Goal: Task Accomplishment & Management: Use online tool/utility

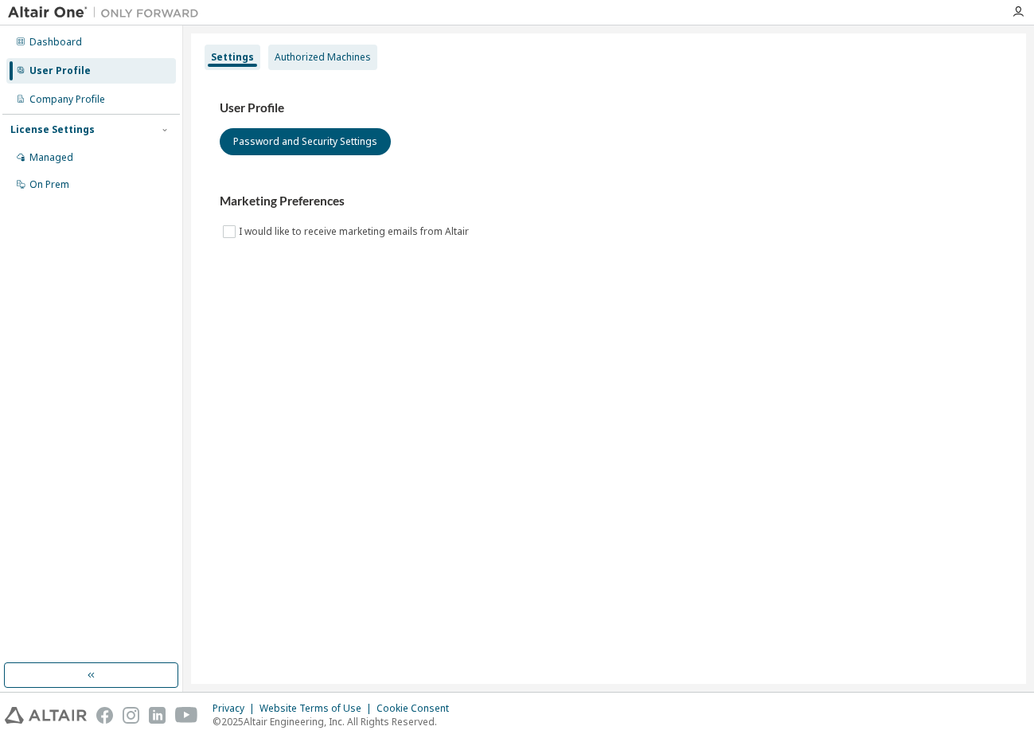
click at [345, 57] on div "Authorized Machines" at bounding box center [323, 57] width 96 height 13
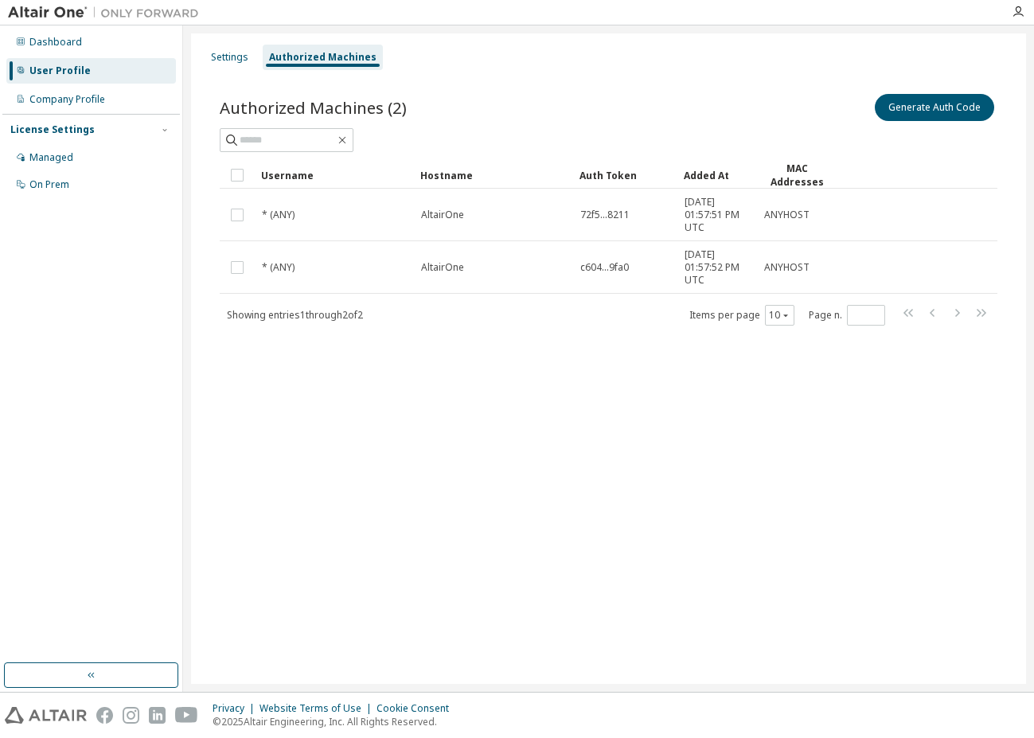
click at [542, 126] on div "Authorized Machines (2) Generate Auth Code" at bounding box center [609, 121] width 778 height 61
click at [949, 112] on button "Generate Auth Code" at bounding box center [934, 107] width 119 height 27
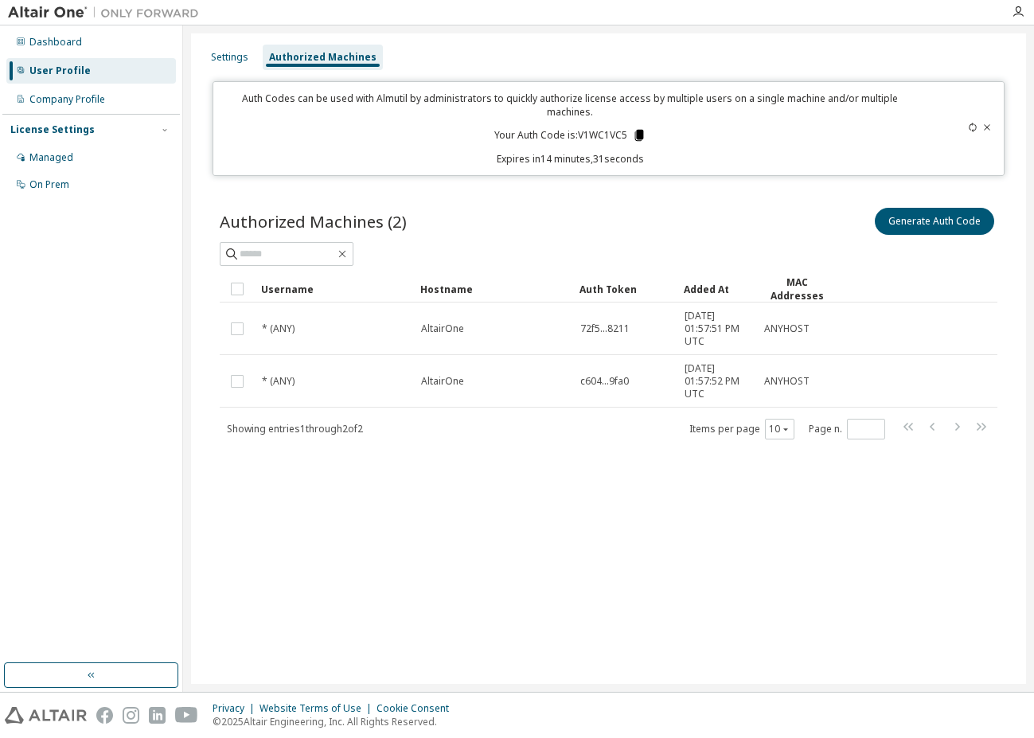
click at [638, 130] on icon at bounding box center [638, 135] width 9 height 11
click at [633, 520] on div "Settings Authorized Machines Auth Codes can be used with Almutil by administrat…" at bounding box center [608, 358] width 835 height 650
click at [552, 51] on div "Settings Authorized Machines" at bounding box center [609, 57] width 816 height 29
click at [584, 59] on div "Settings Authorized Machines" at bounding box center [609, 57] width 816 height 29
click at [513, 501] on div "Settings Authorized Machines Auth Codes can be used with Almutil by administrat…" at bounding box center [608, 358] width 835 height 650
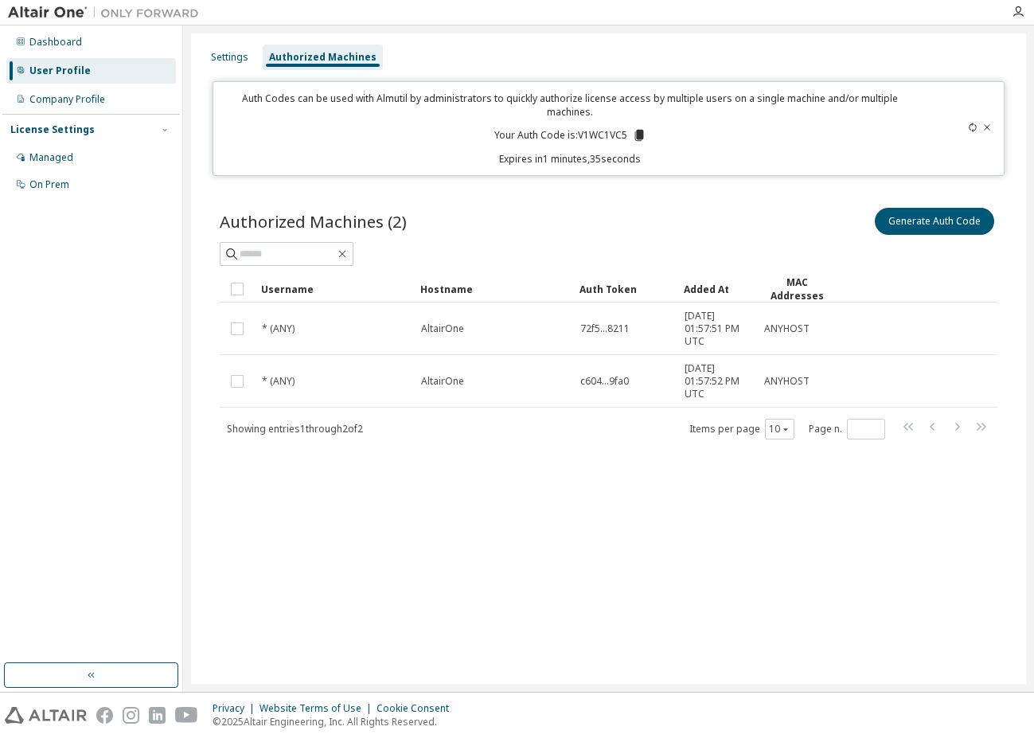
click at [973, 123] on icon at bounding box center [973, 128] width 10 height 10
click at [974, 123] on icon at bounding box center [972, 128] width 7 height 10
click at [604, 527] on div "Settings Authorized Machines Auth Codes can be used with Almutil by administrat…" at bounding box center [608, 358] width 835 height 650
click at [657, 522] on div "Settings Authorized Machines Auth Codes can be used with Almutil by administrat…" at bounding box center [608, 358] width 835 height 650
click at [622, 47] on div "Settings Authorized Machines" at bounding box center [609, 57] width 816 height 29
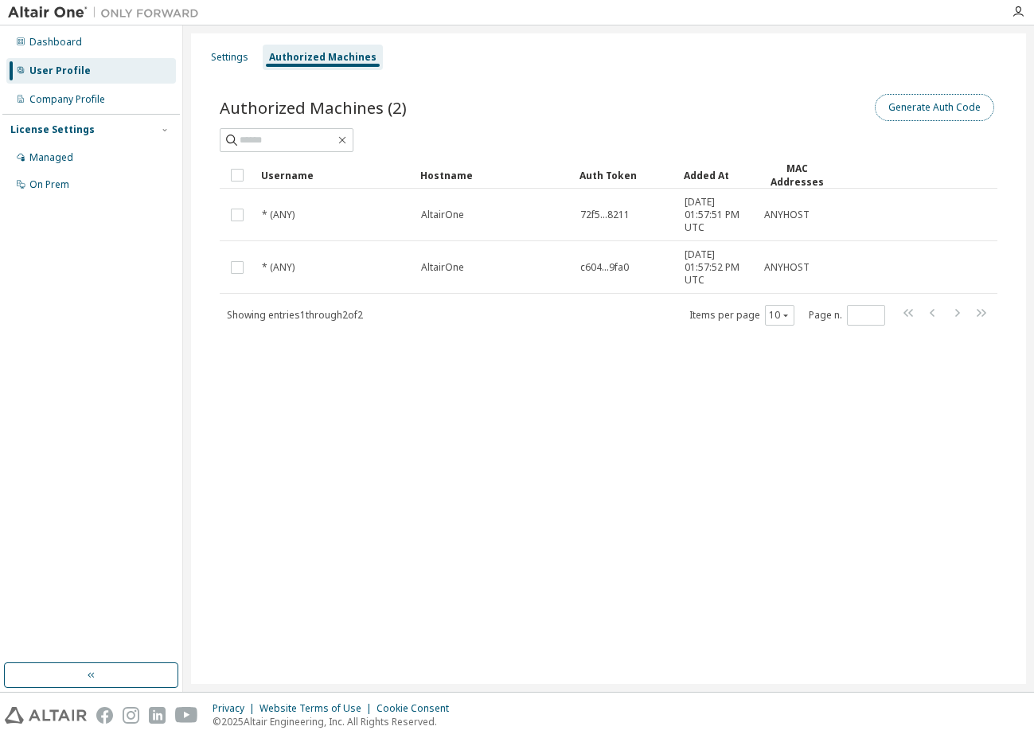
click at [916, 106] on button "Generate Auth Code" at bounding box center [934, 107] width 119 height 27
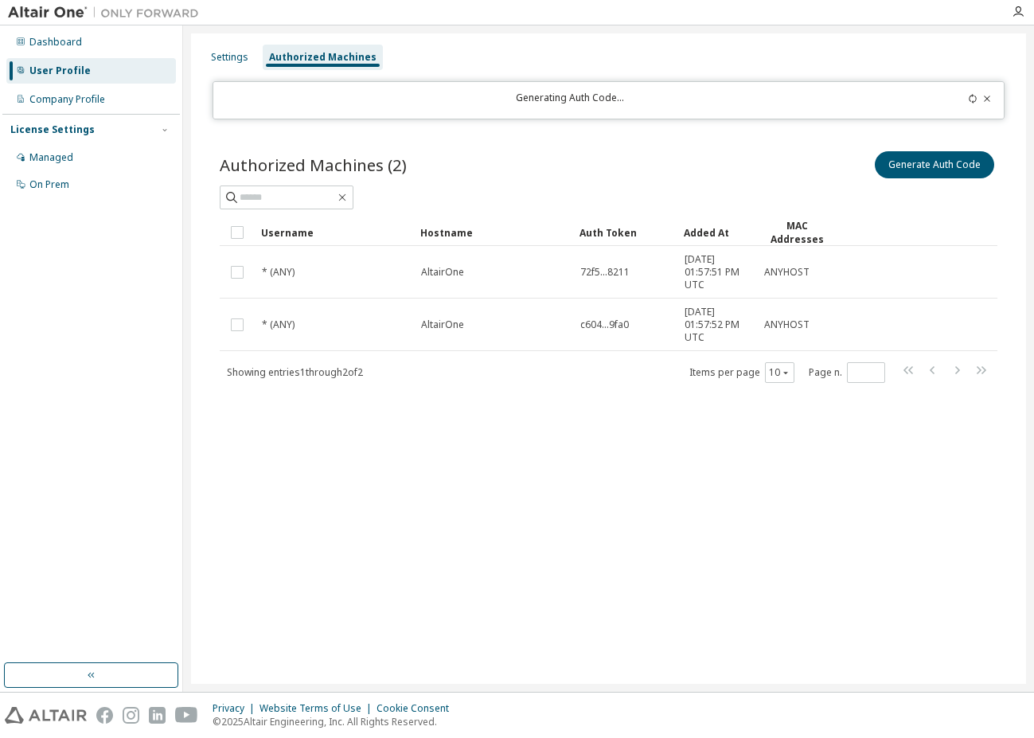
click at [532, 513] on div "Settings Authorized Machines Generating Auth Code... Authorized Machines (2) Ge…" at bounding box center [608, 358] width 835 height 650
click at [746, 150] on div "Generate Auth Code" at bounding box center [803, 164] width 389 height 33
click at [620, 196] on div at bounding box center [609, 197] width 778 height 24
click at [972, 95] on icon at bounding box center [972, 99] width 7 height 10
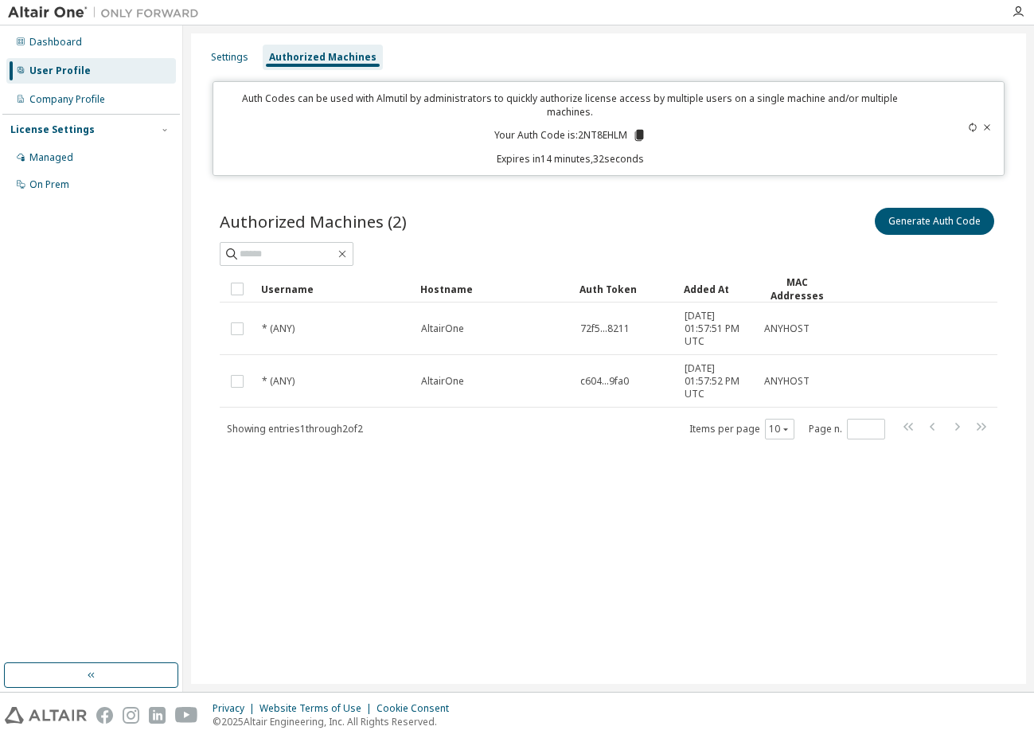
click at [770, 212] on div "Generate Auth Code" at bounding box center [803, 221] width 389 height 33
click at [520, 38] on div "Settings Authorized Machines Auth Codes can be used with Almutil by administrat…" at bounding box center [608, 358] width 835 height 650
click at [186, 302] on div "Settings Authorized Machines Auth Codes can be used with Almutil by administrat…" at bounding box center [608, 358] width 851 height 666
